Goal: Find specific page/section: Find specific page/section

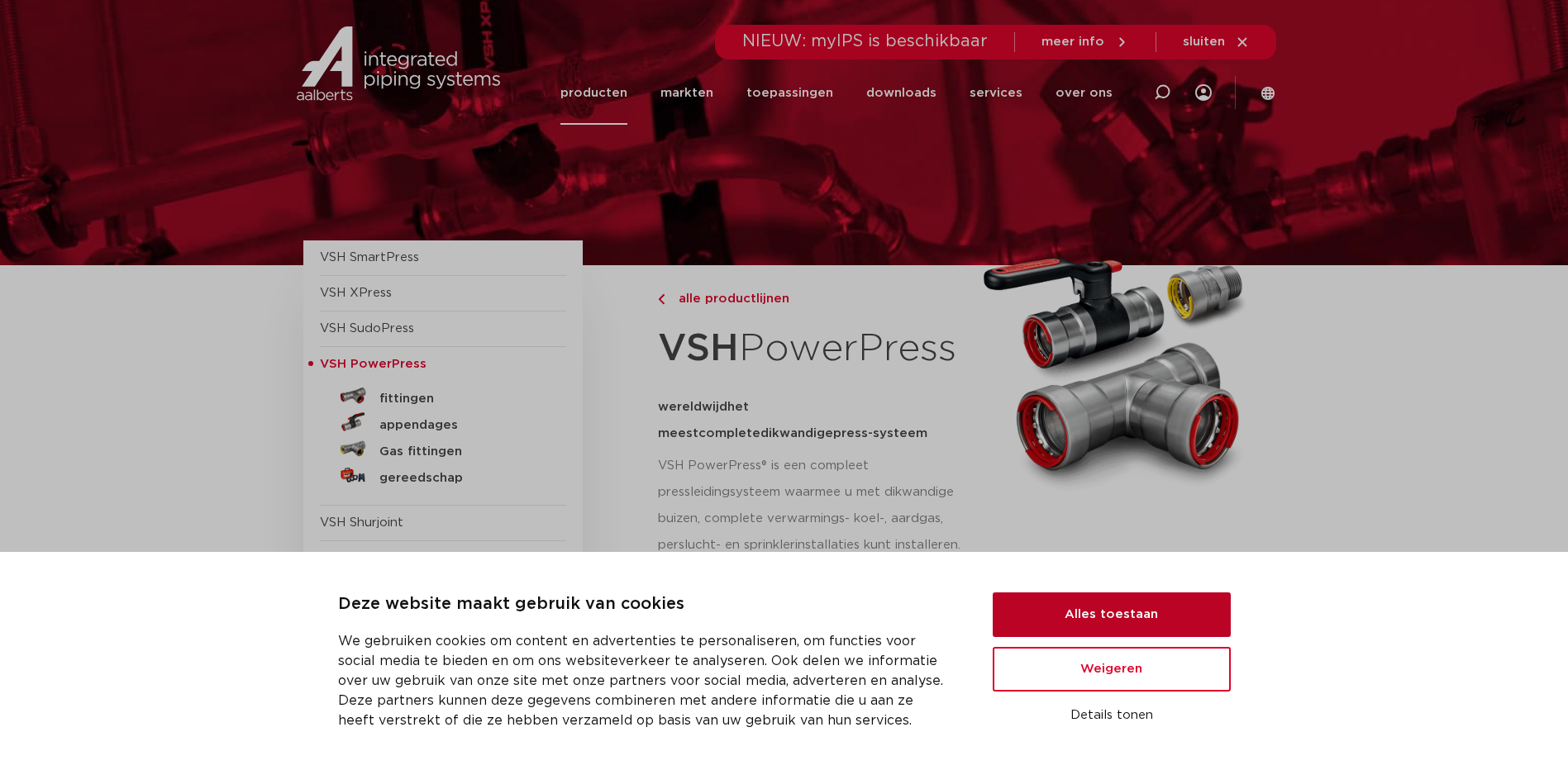
click at [1164, 608] on button "Alles toestaan" at bounding box center [1112, 615] width 238 height 45
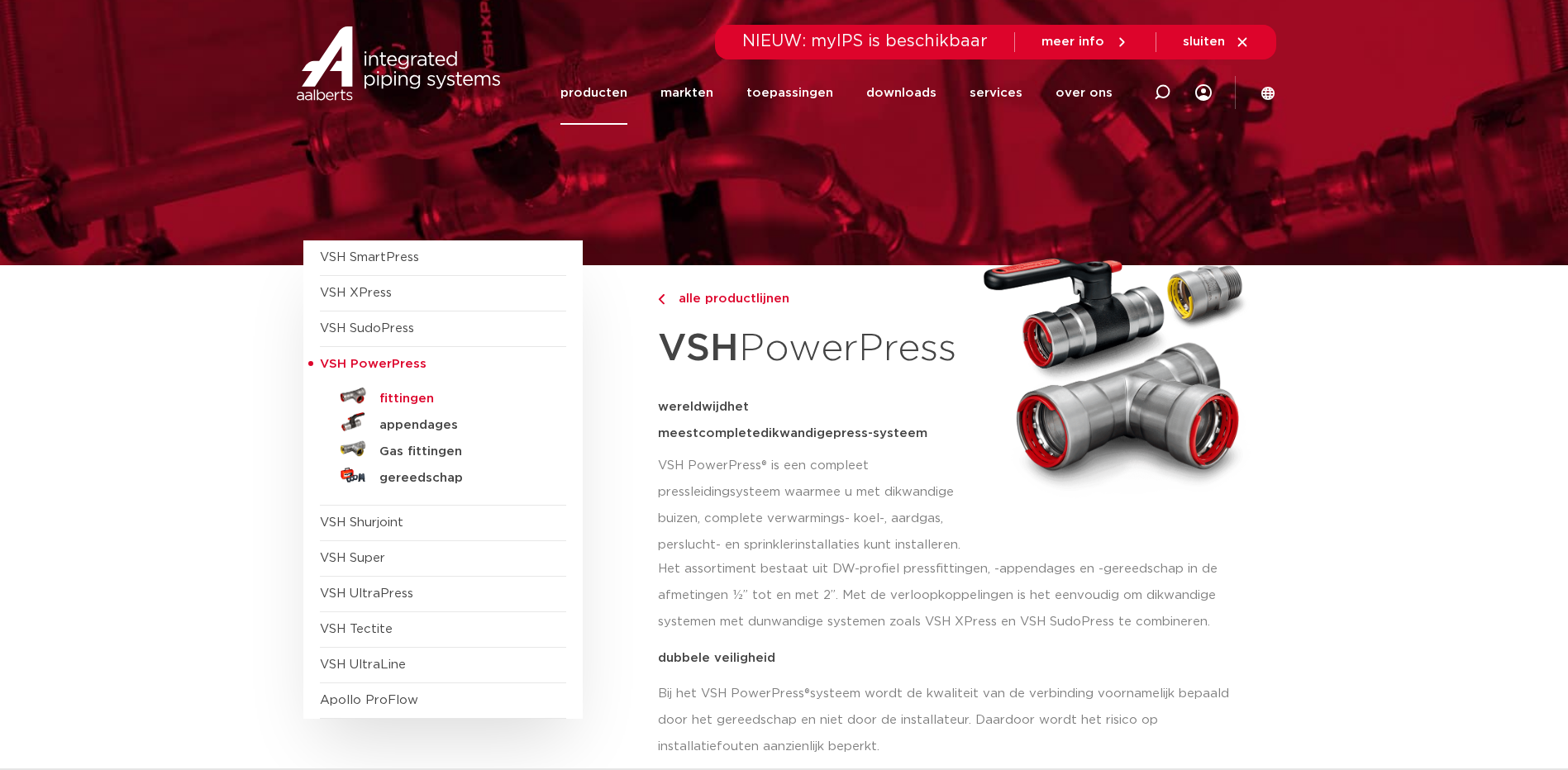
click at [411, 399] on h5 "fittingen" at bounding box center [461, 399] width 164 height 15
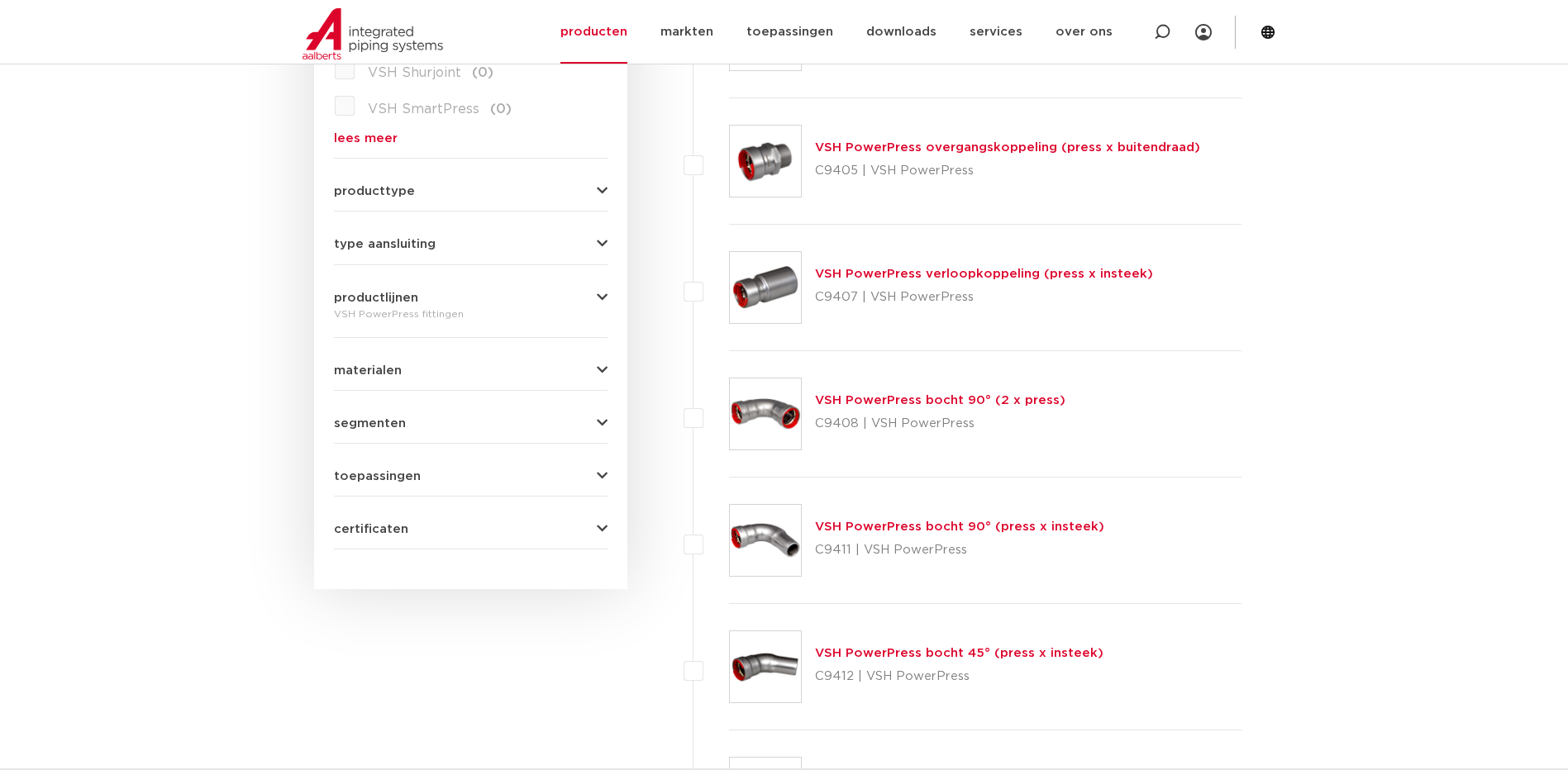
scroll to position [826, 0]
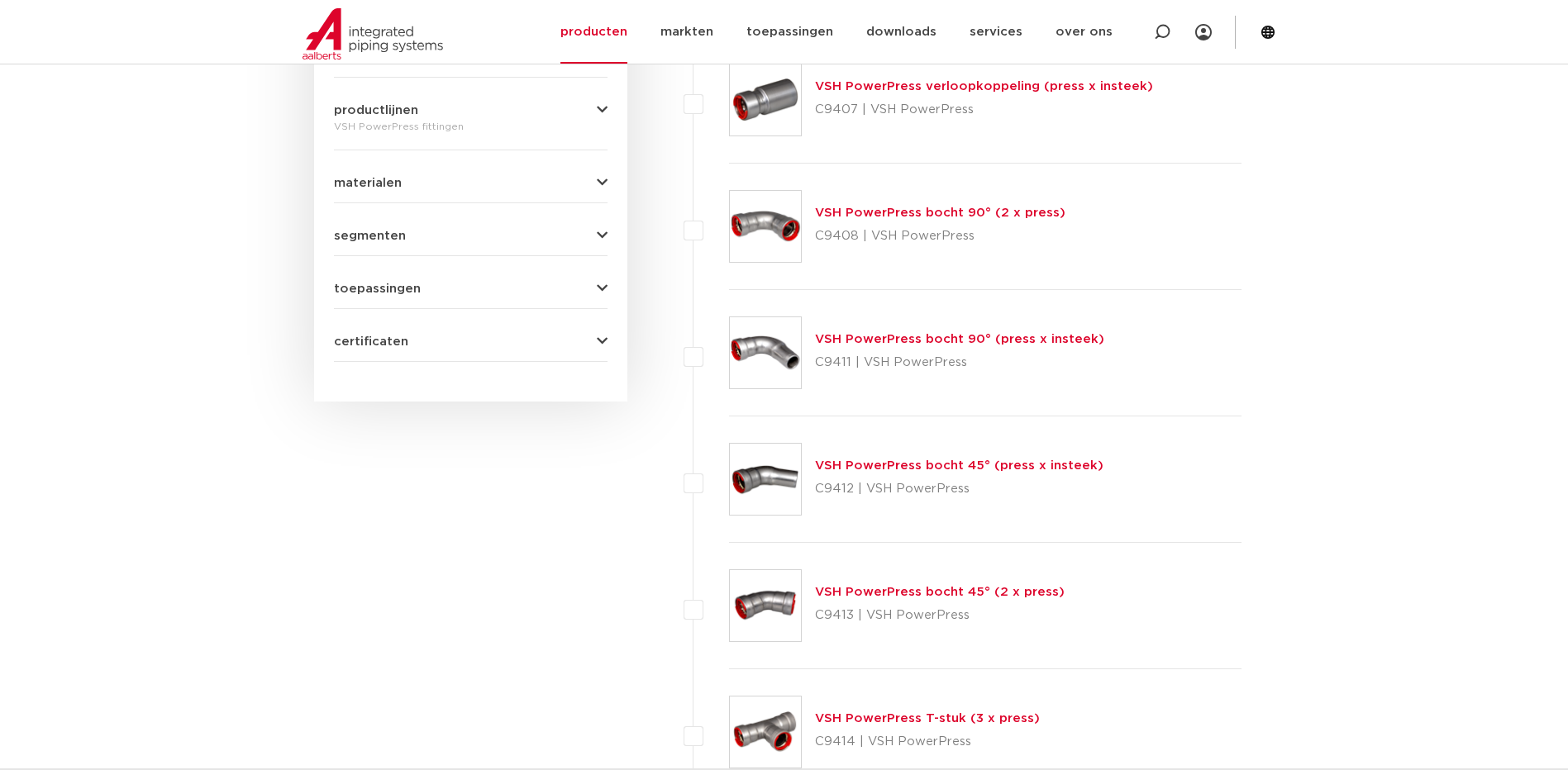
click at [601, 285] on icon "button" at bounding box center [602, 289] width 11 height 13
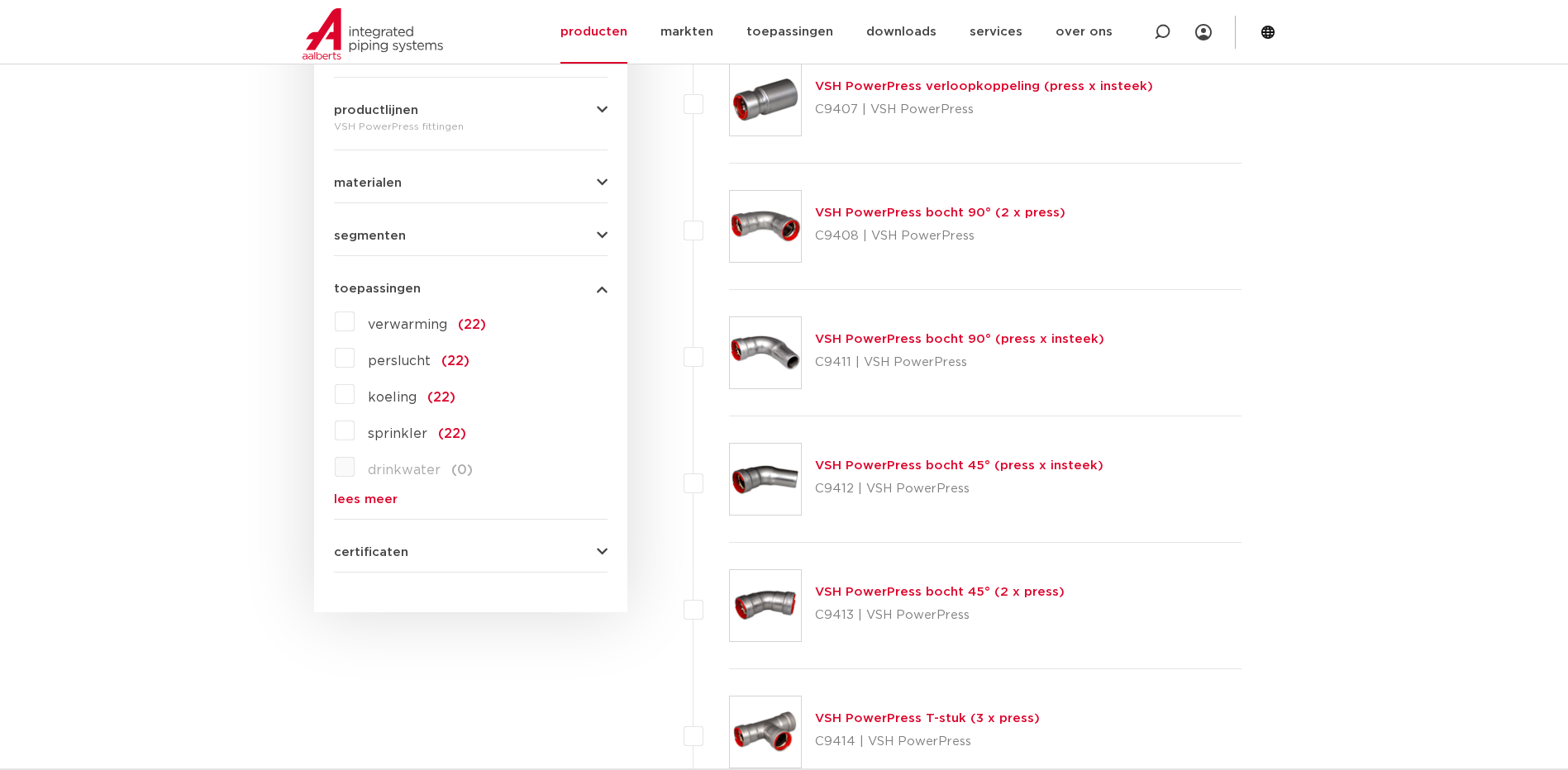
click at [383, 499] on link "lees meer" at bounding box center [470, 499] width 273 height 13
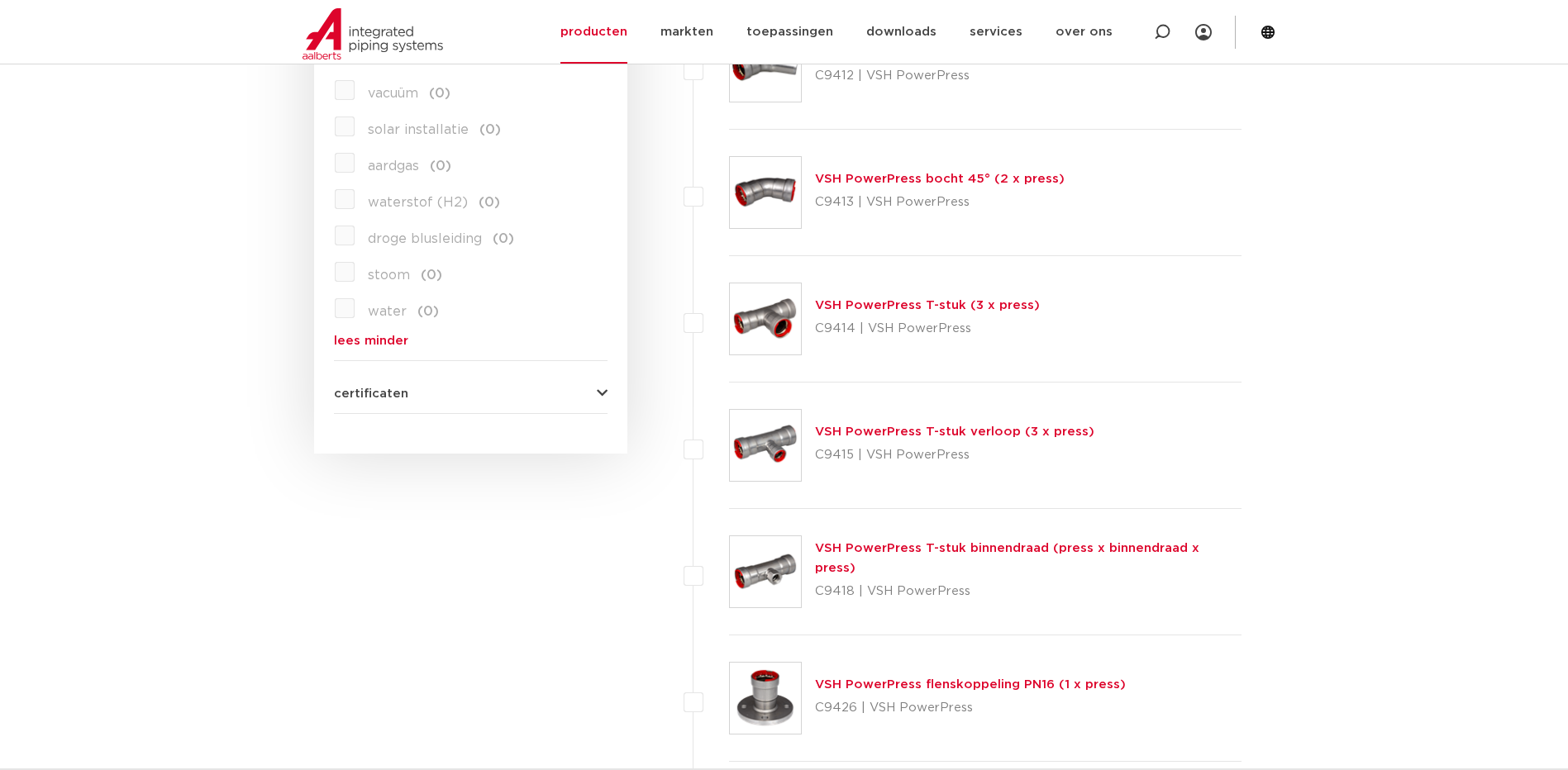
scroll to position [744, 0]
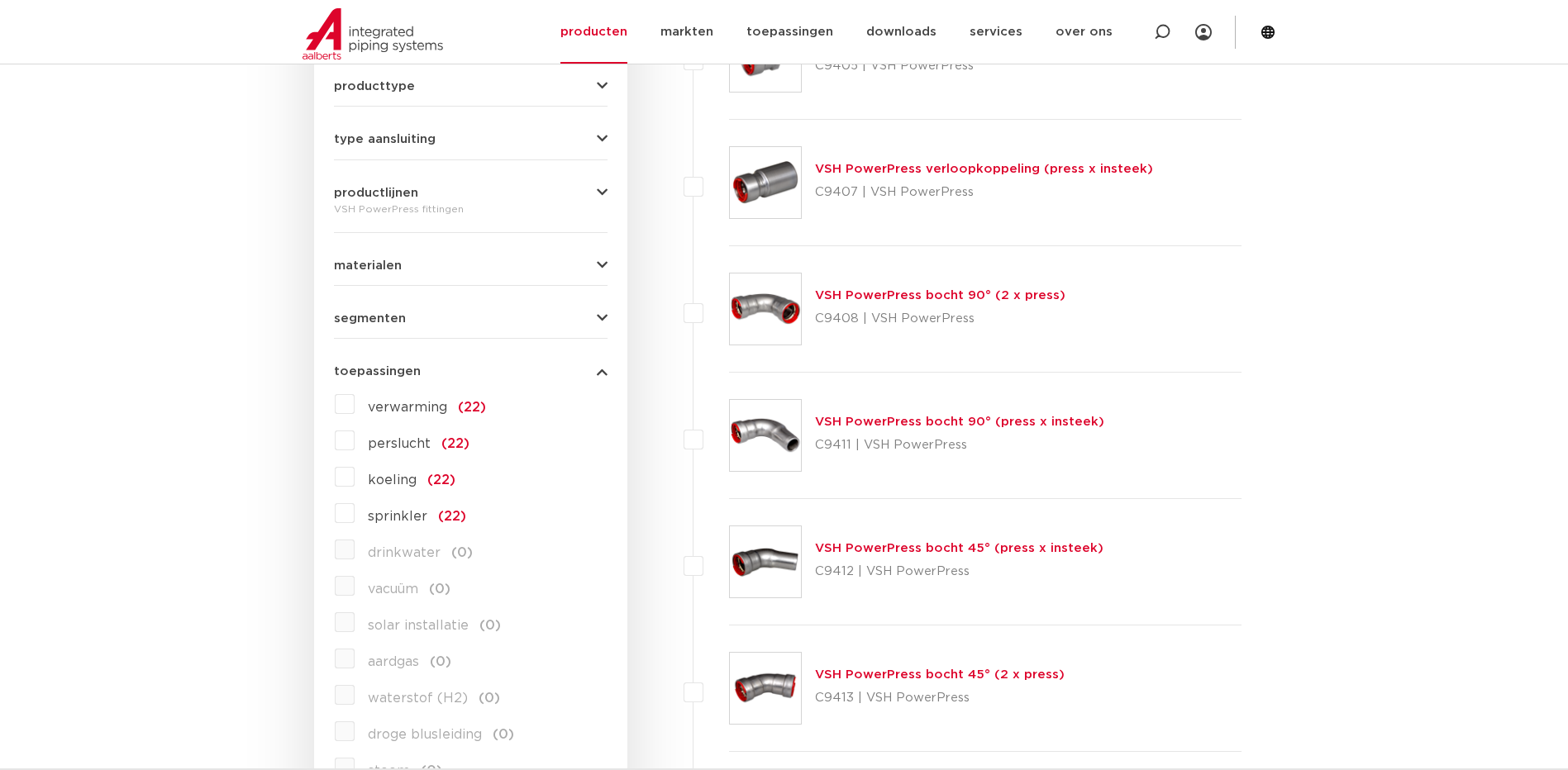
click at [607, 264] on icon "button" at bounding box center [602, 265] width 11 height 13
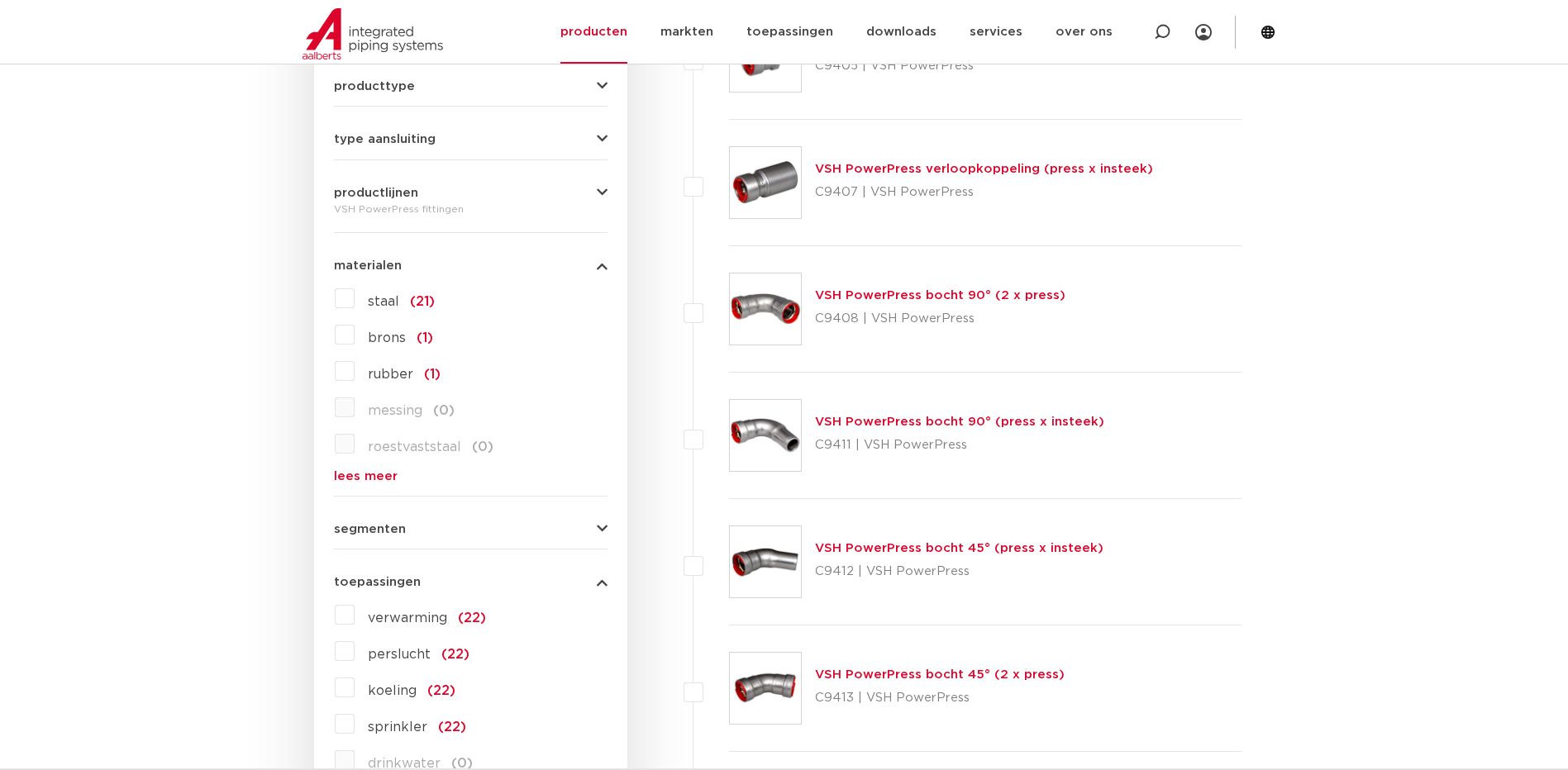
click at [388, 308] on span "staal" at bounding box center [383, 301] width 31 height 13
click at [0, 0] on input "staal (21)" at bounding box center [0, 0] width 0 height 0
